Goal: Find specific page/section

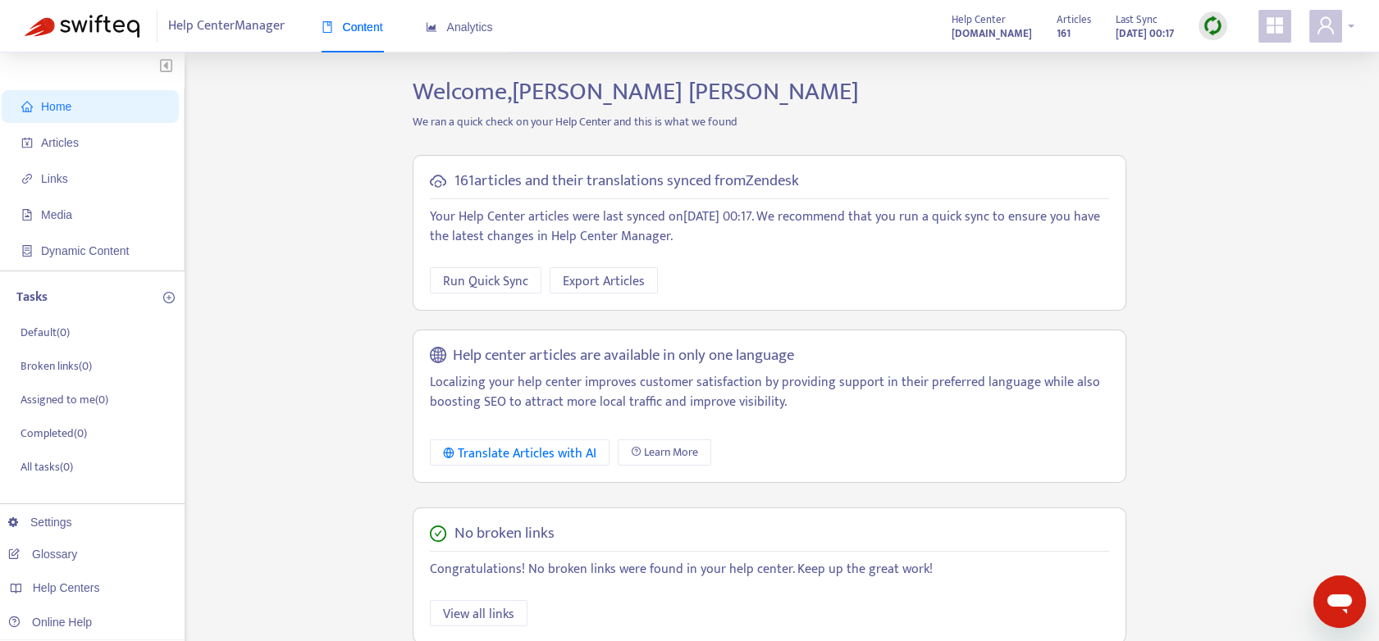
click at [1350, 27] on div at bounding box center [1331, 26] width 45 height 33
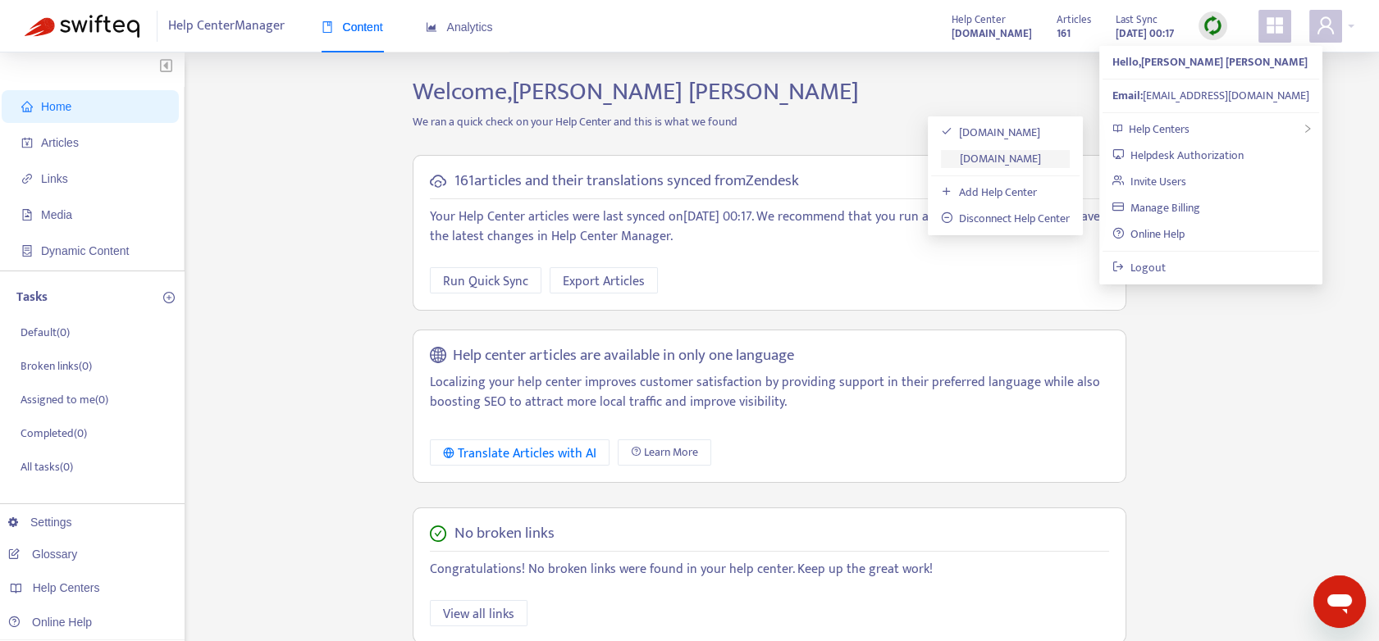
click at [1005, 153] on link "[DOMAIN_NAME]" at bounding box center [991, 158] width 100 height 19
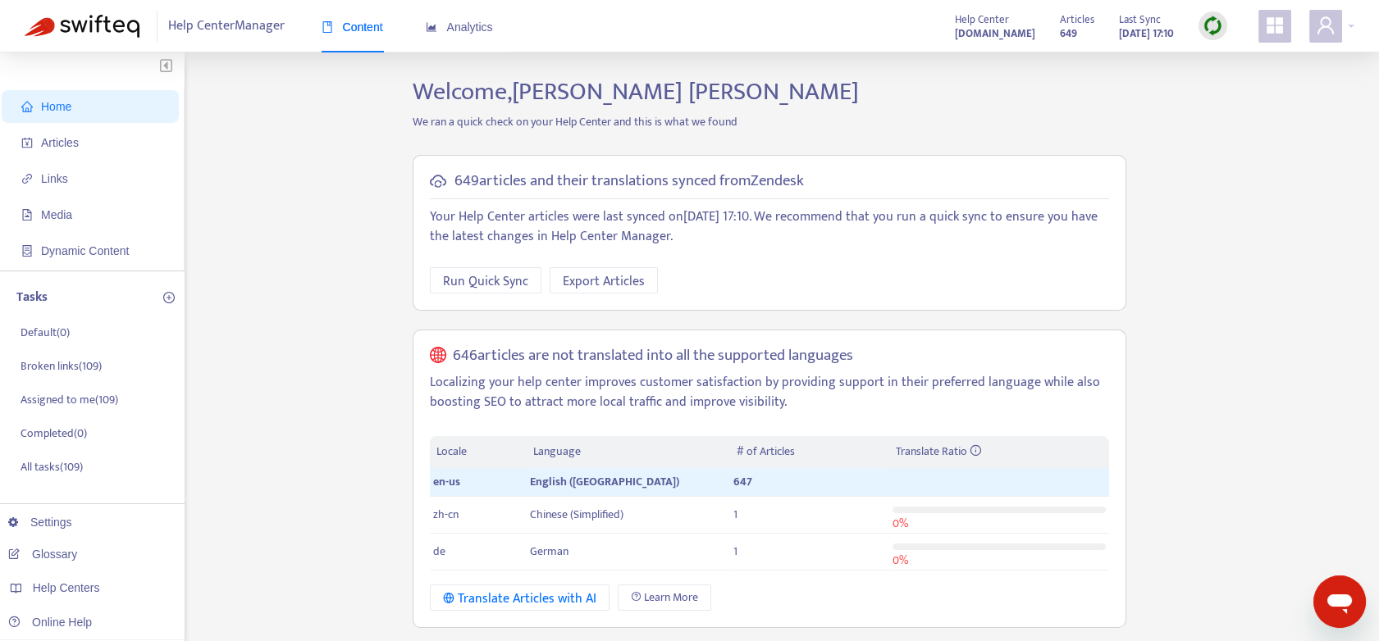
click at [1206, 28] on img at bounding box center [1212, 26] width 21 height 21
click at [1242, 86] on link "Full Sync" at bounding box center [1240, 85] width 59 height 19
